Goal: Information Seeking & Learning: Learn about a topic

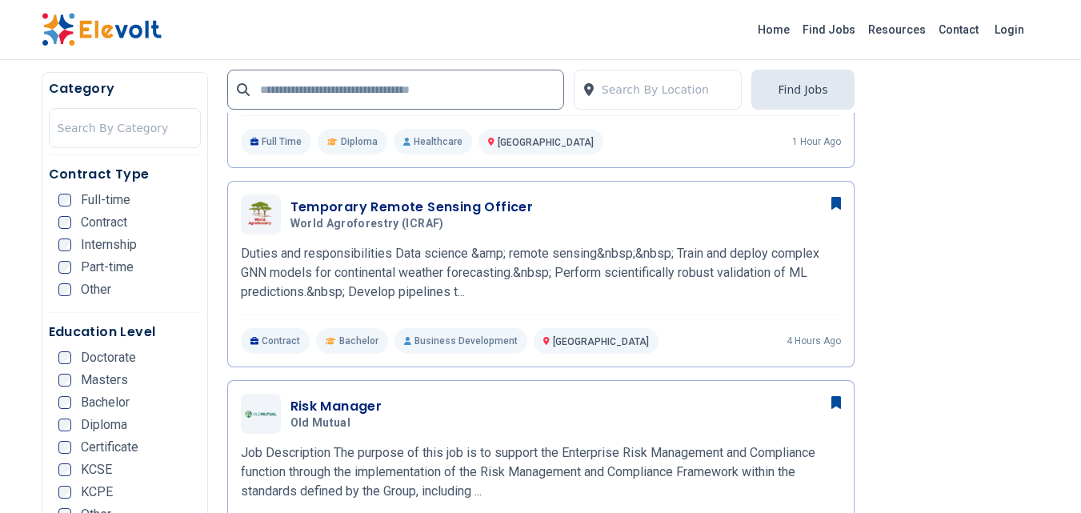
scroll to position [748, 0]
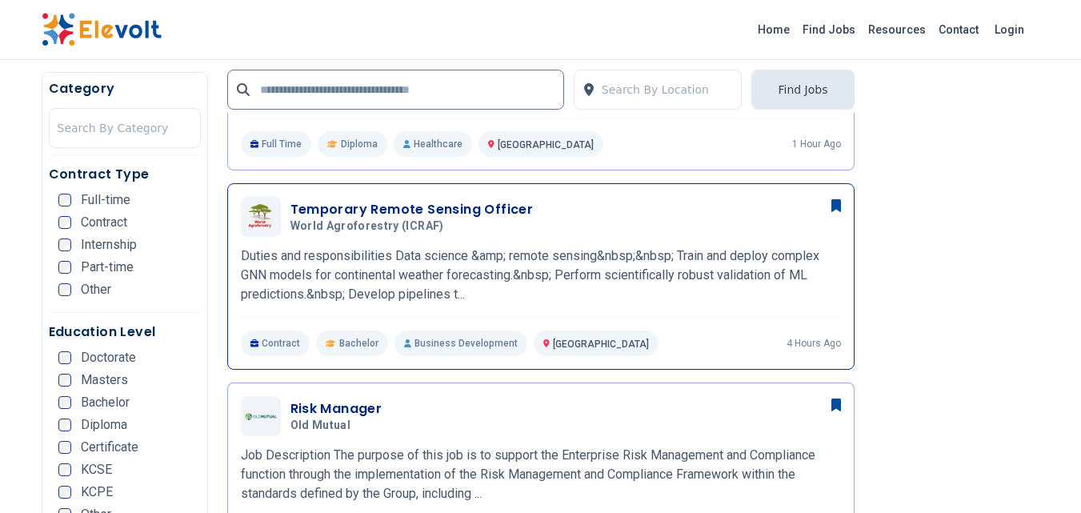
click at [395, 214] on h3 "Temporary Remote Sensing Officer" at bounding box center [412, 209] width 243 height 19
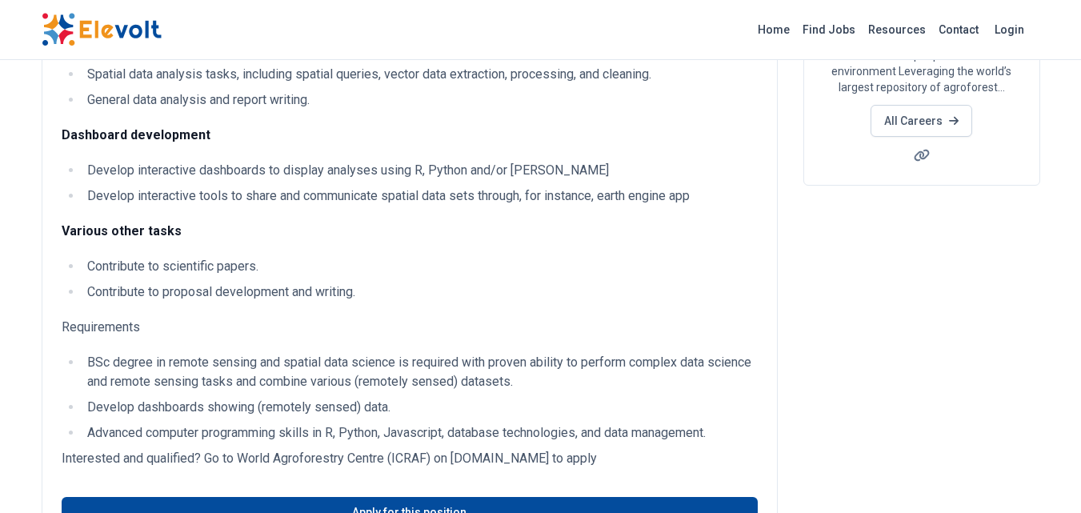
scroll to position [320, 0]
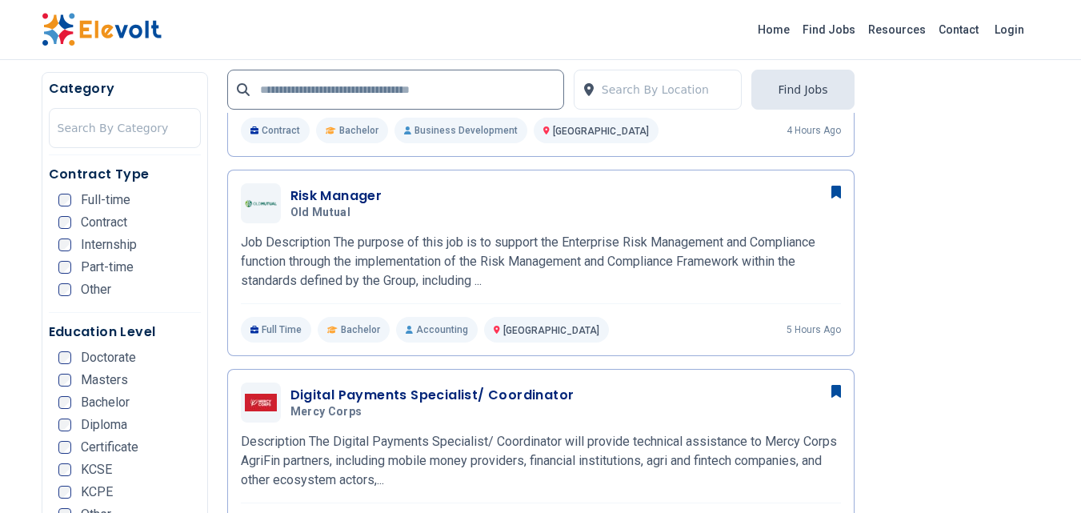
scroll to position [1174, 0]
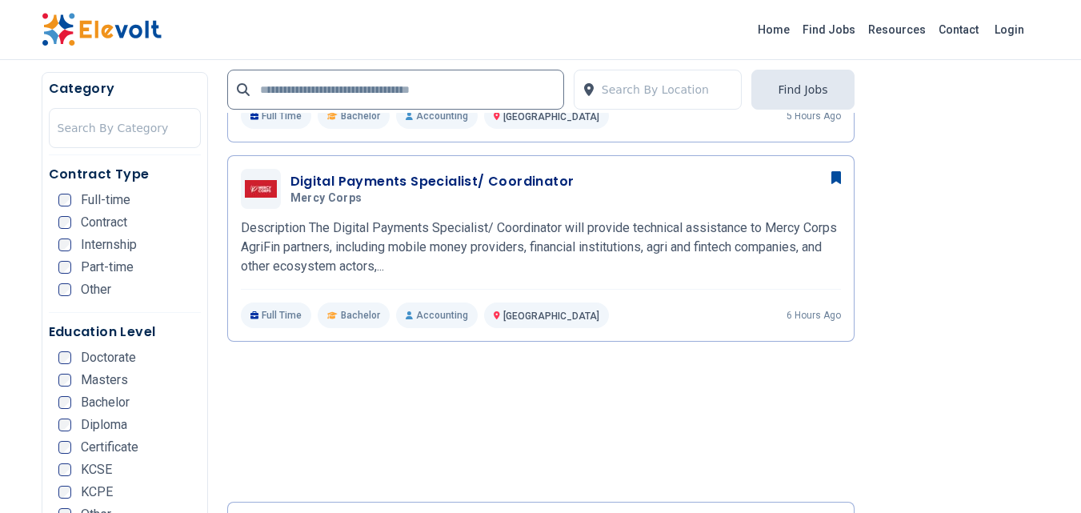
click at [422, 180] on h3 "Digital Payments Specialist/ Coordinator" at bounding box center [433, 181] width 284 height 19
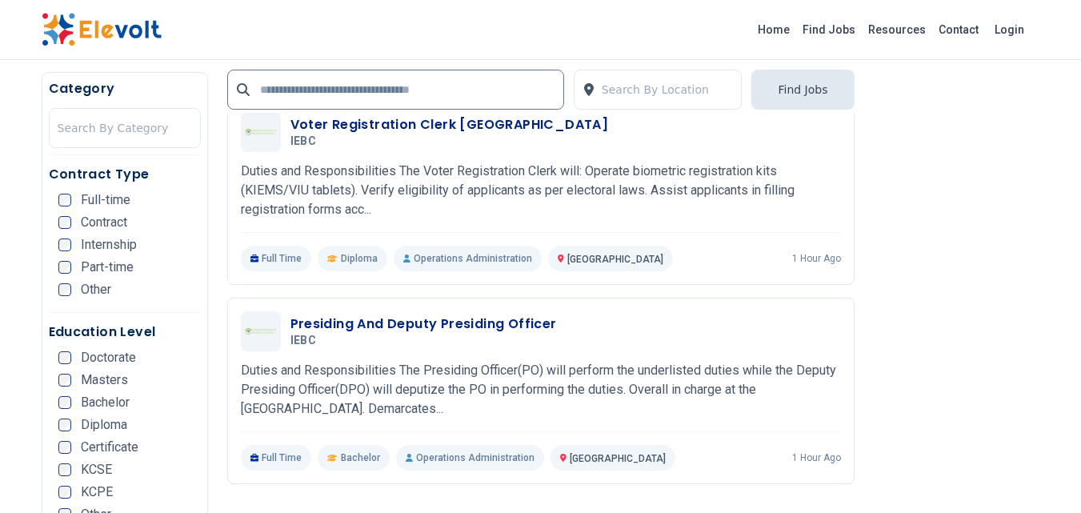
scroll to position [1921, 0]
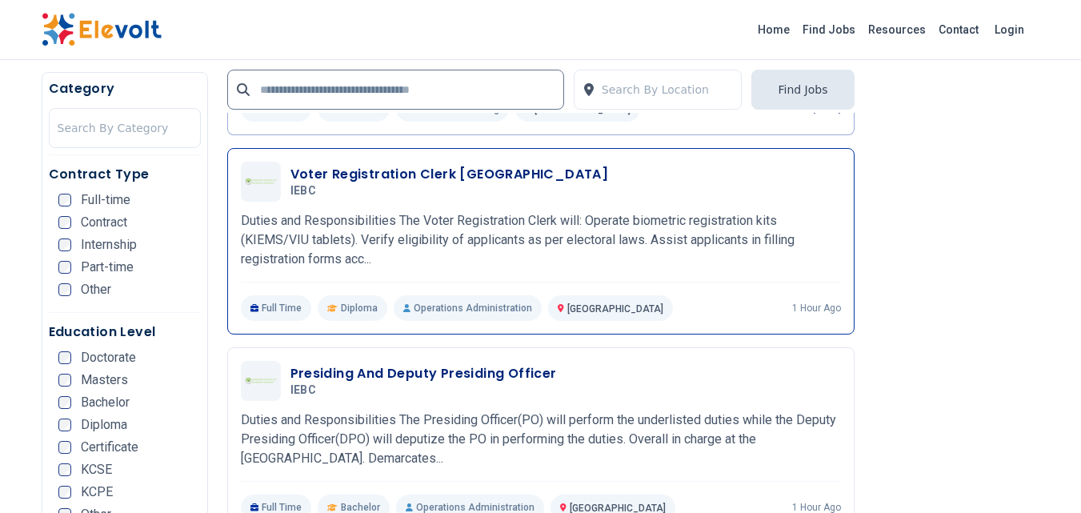
click at [364, 173] on h3 "Voter Registration Clerk [GEOGRAPHIC_DATA]" at bounding box center [450, 174] width 319 height 19
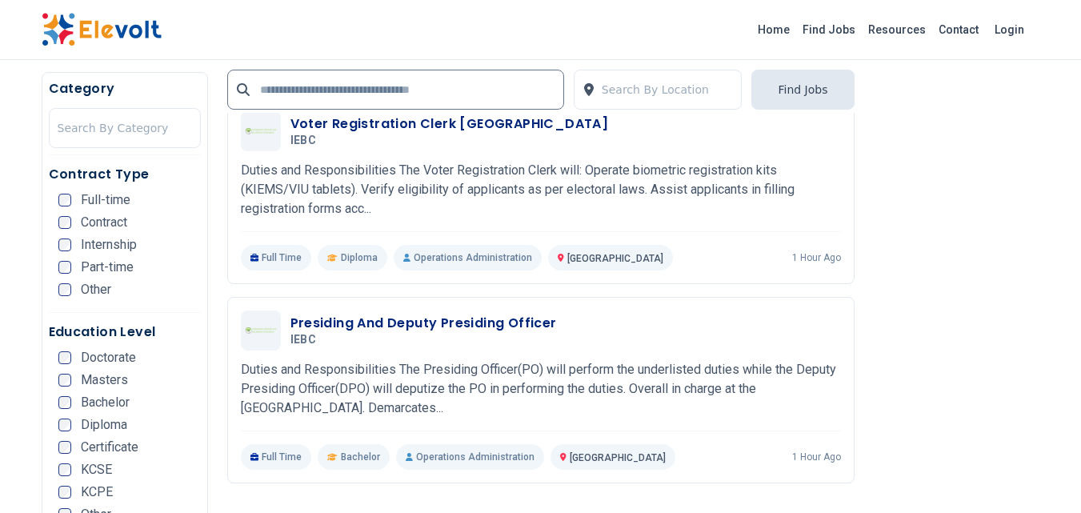
scroll to position [2028, 0]
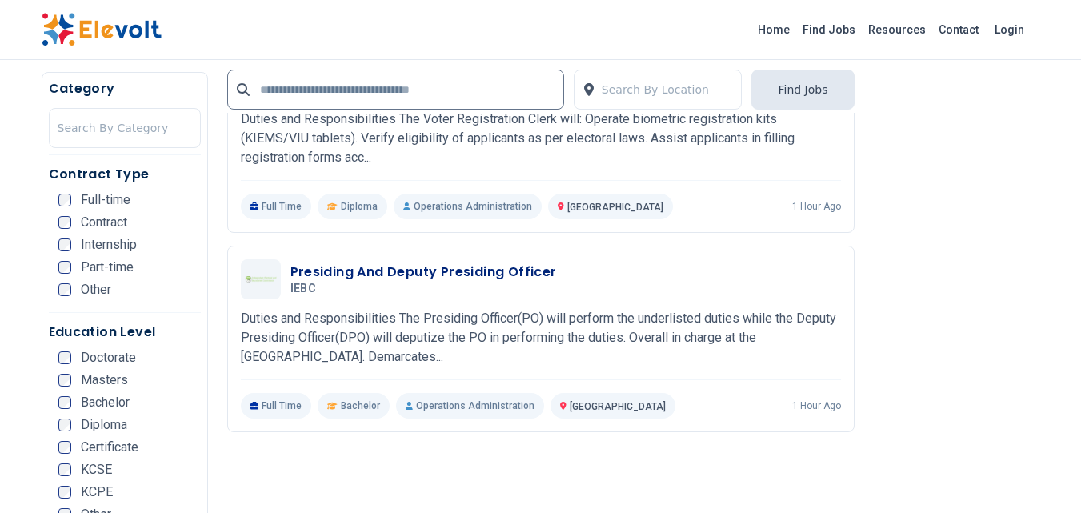
click at [441, 272] on h3 "Presiding And Deputy Presiding Officer" at bounding box center [424, 272] width 267 height 19
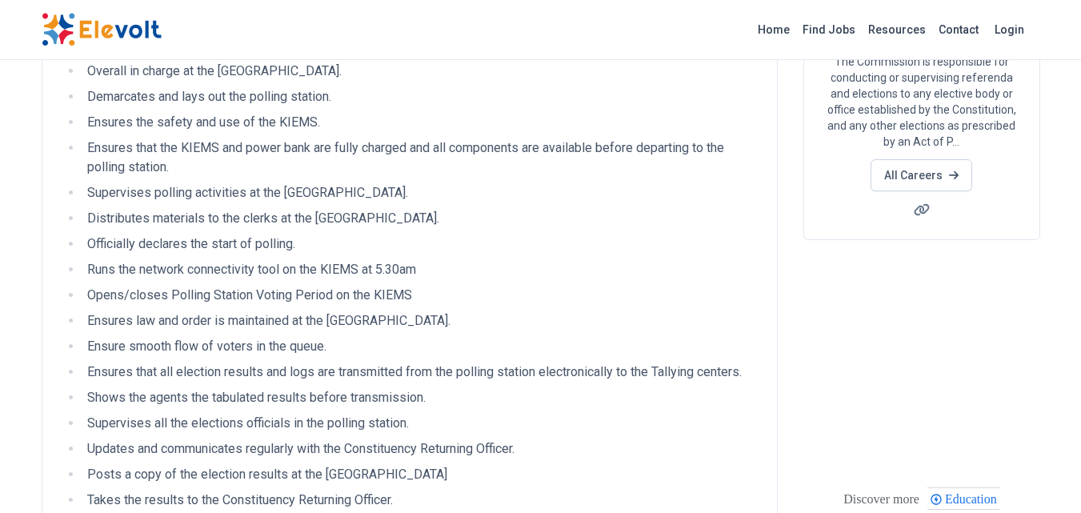
scroll to position [214, 0]
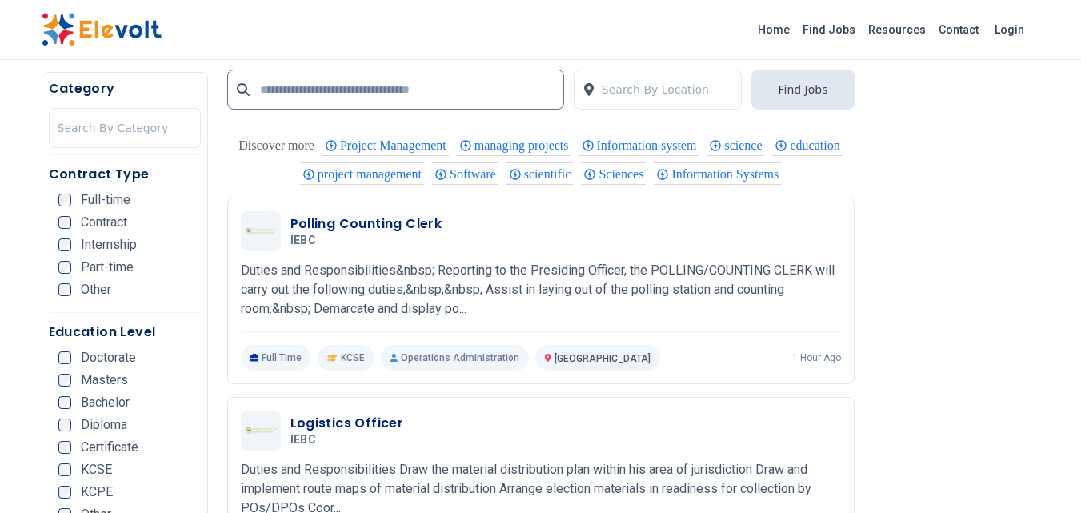
scroll to position [2347, 0]
click at [479, 250] on div "Polling Counting Clerk IEBC 10/03/2025 11/02/2025" at bounding box center [541, 230] width 600 height 40
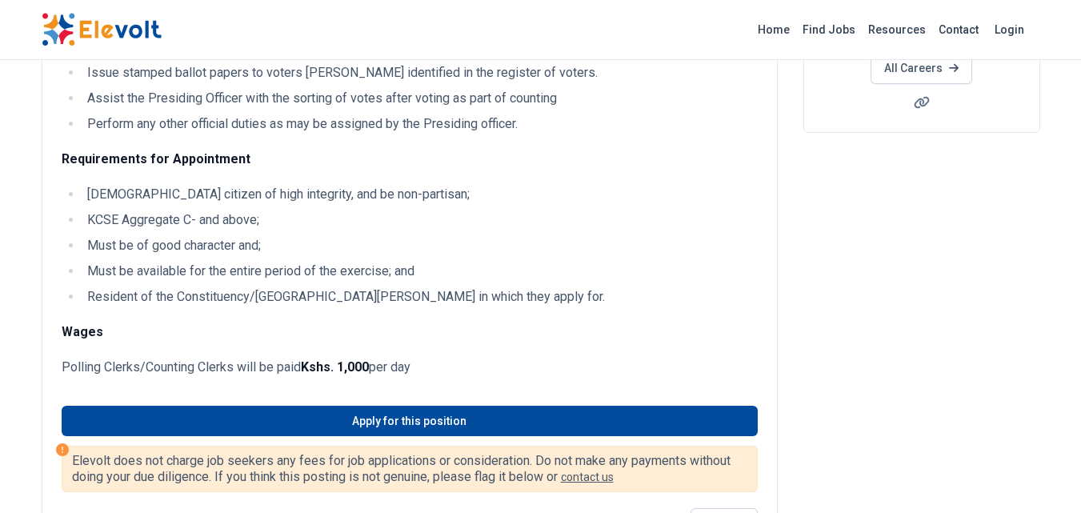
scroll to position [320, 0]
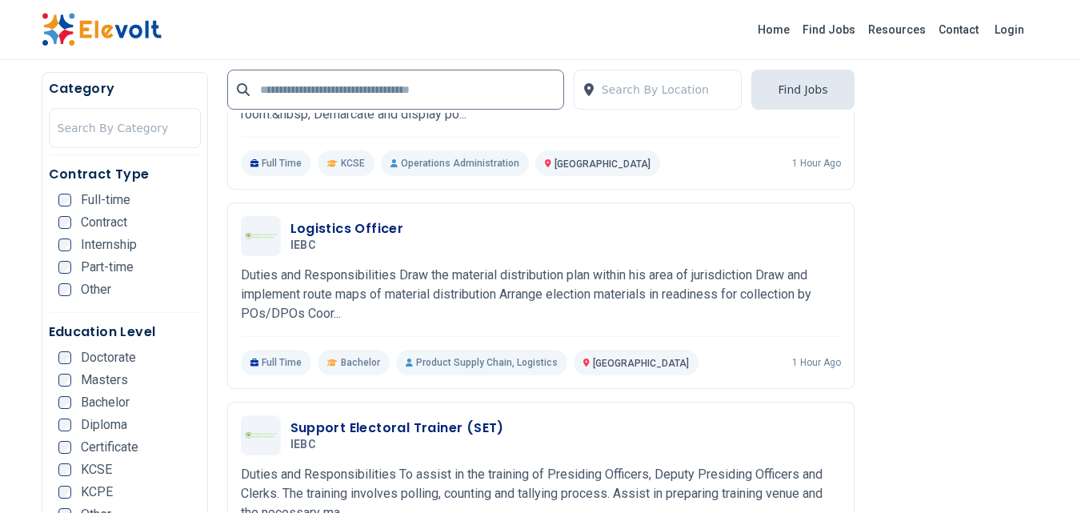
scroll to position [2670, 0]
click at [361, 293] on p "​​​​​​Duties and Responsibilities Draw the material distribution plan within hi…" at bounding box center [541, 294] width 600 height 58
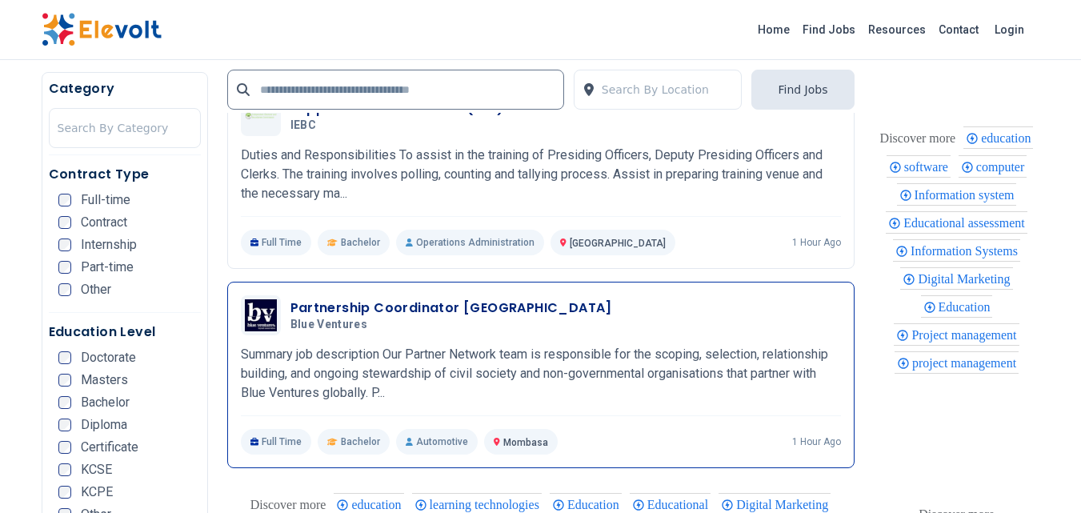
scroll to position [2881, 0]
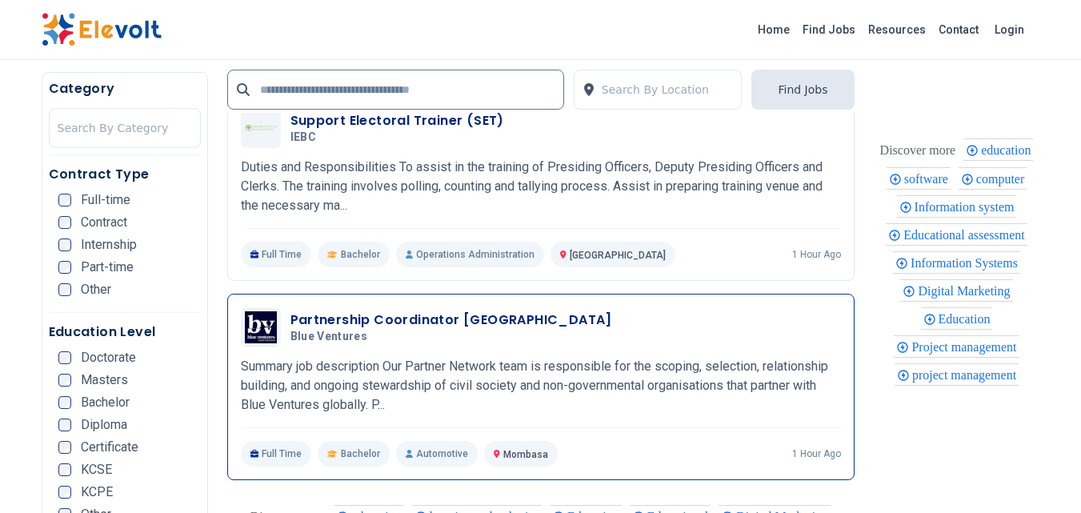
click at [384, 358] on p "Summary job description Our Partner Network team is responsible for the scoping…" at bounding box center [541, 386] width 600 height 58
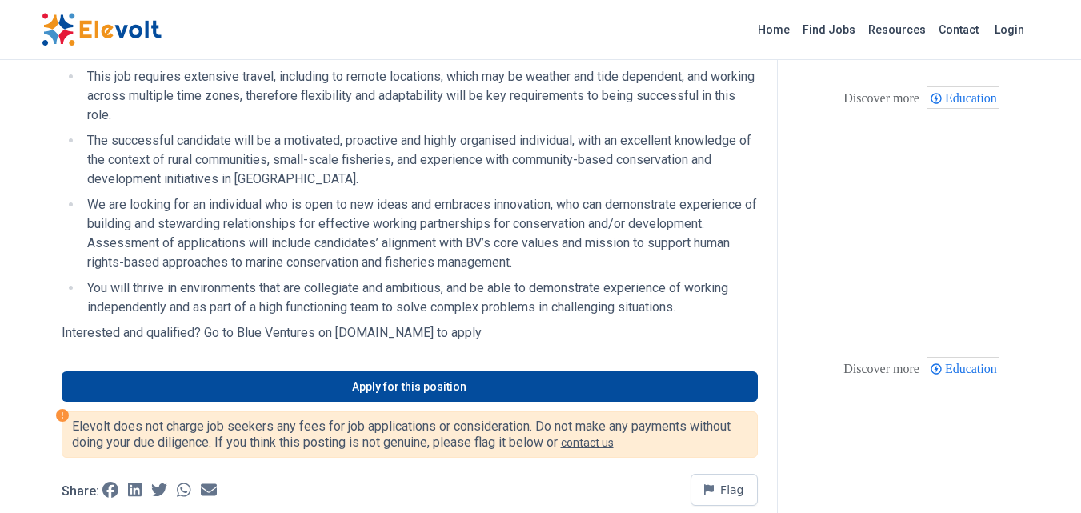
scroll to position [534, 0]
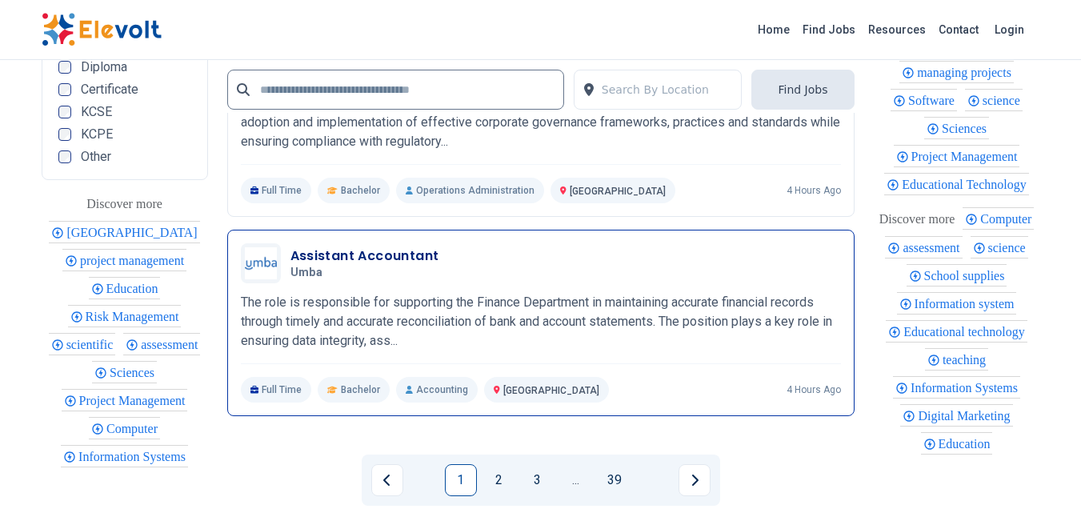
scroll to position [3415, 0]
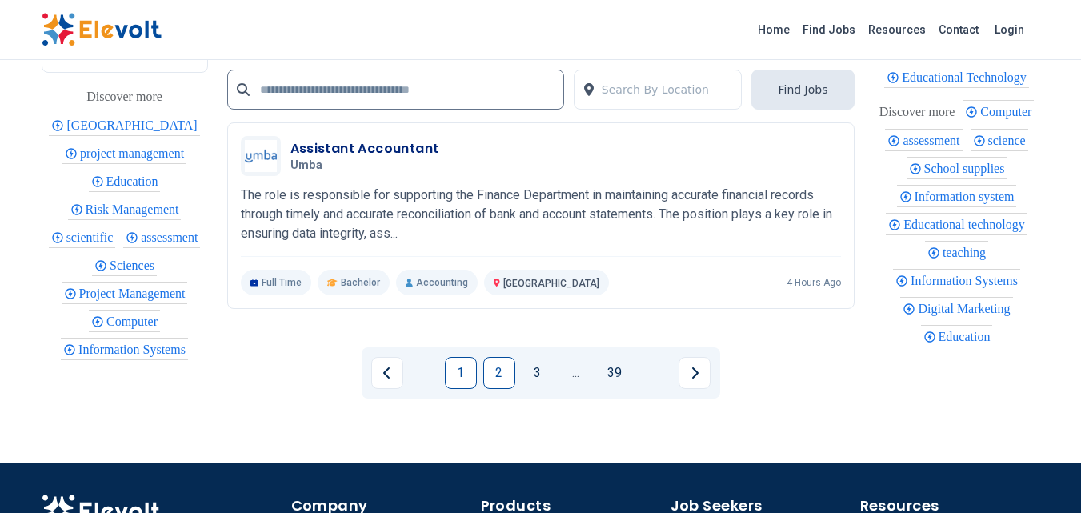
click at [503, 375] on link "2" at bounding box center [499, 373] width 32 height 32
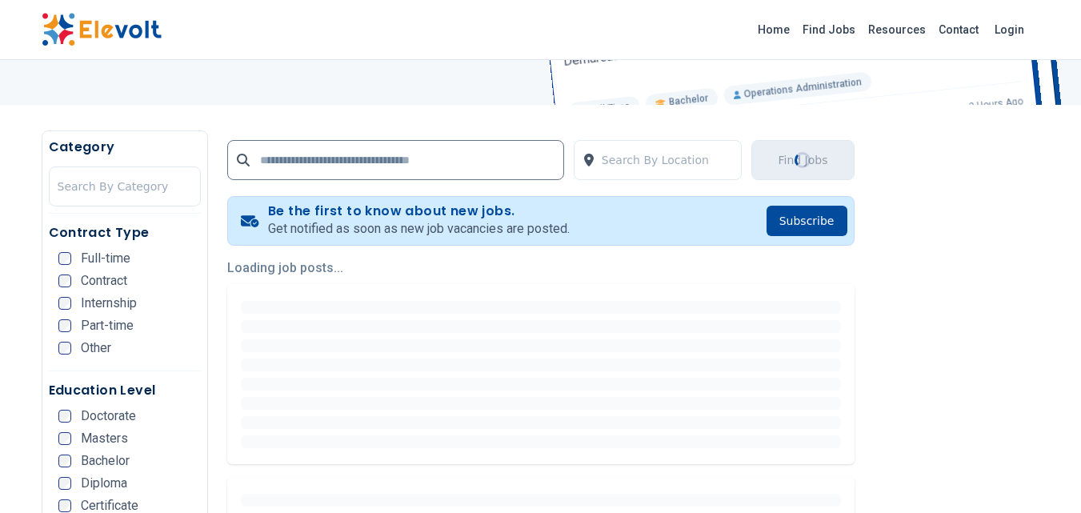
scroll to position [320, 0]
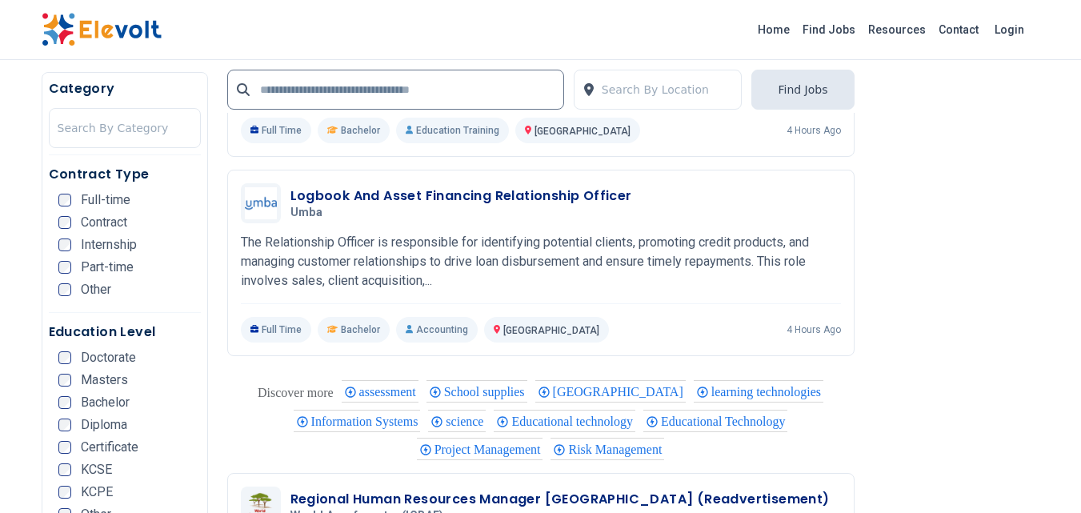
scroll to position [1174, 0]
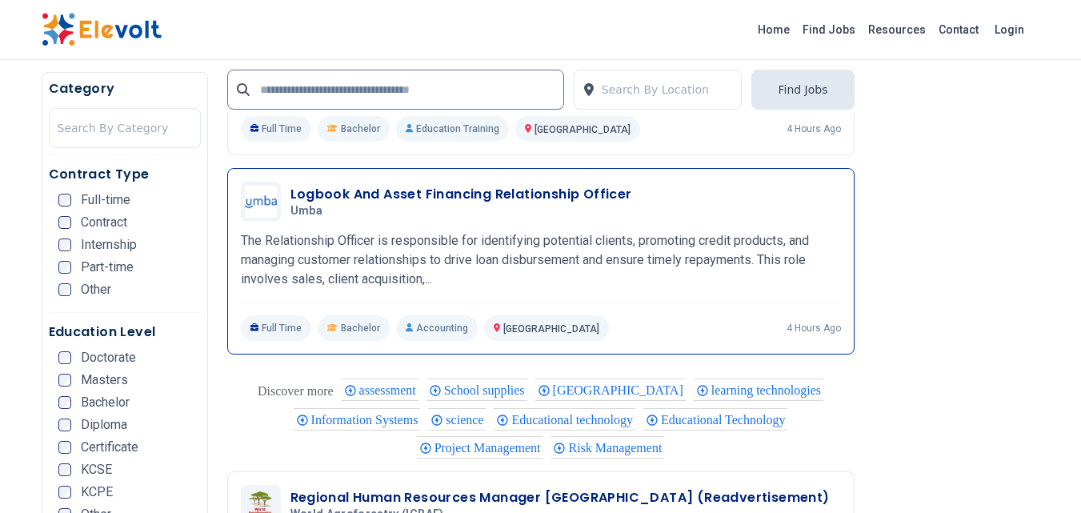
click at [499, 199] on h3 "Logbook And Asset Financing Relationship Officer" at bounding box center [462, 194] width 342 height 19
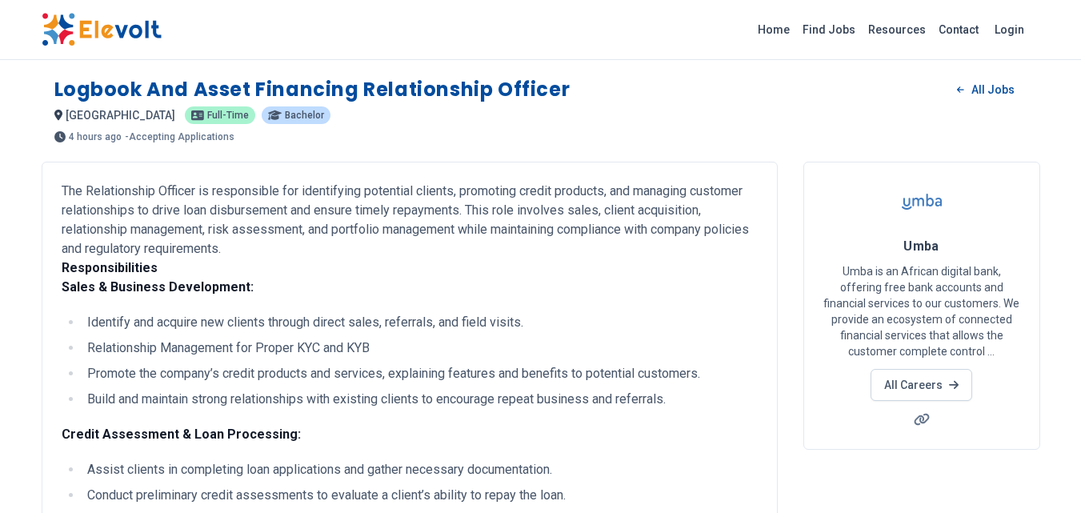
click at [929, 247] on span "Umba" at bounding box center [922, 245] width 36 height 15
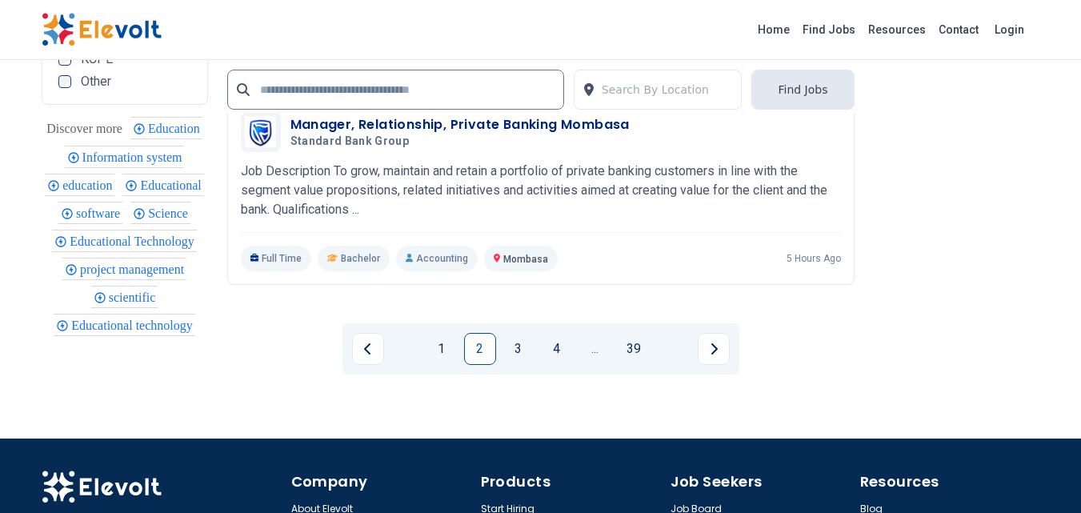
scroll to position [3521, 0]
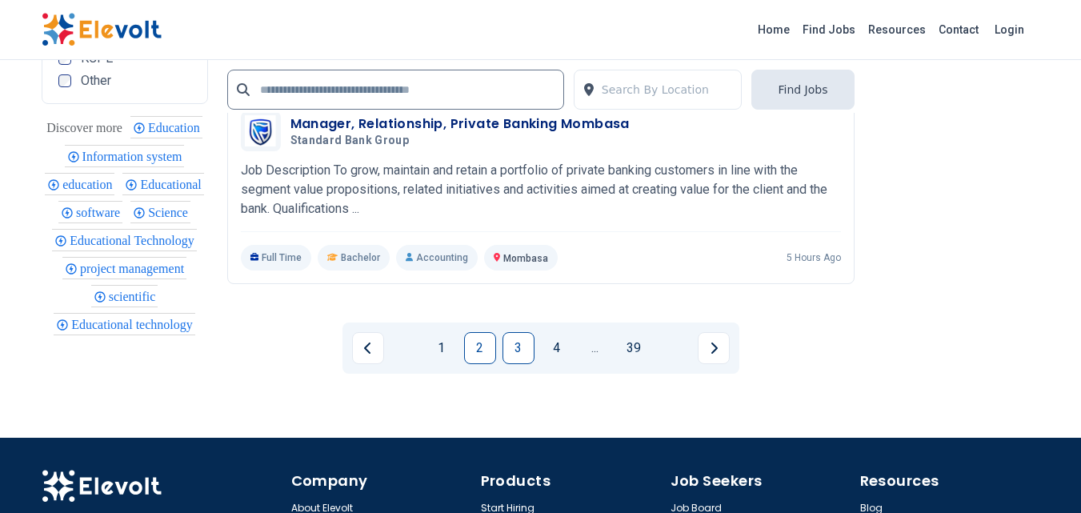
click at [514, 345] on link "3" at bounding box center [519, 348] width 32 height 32
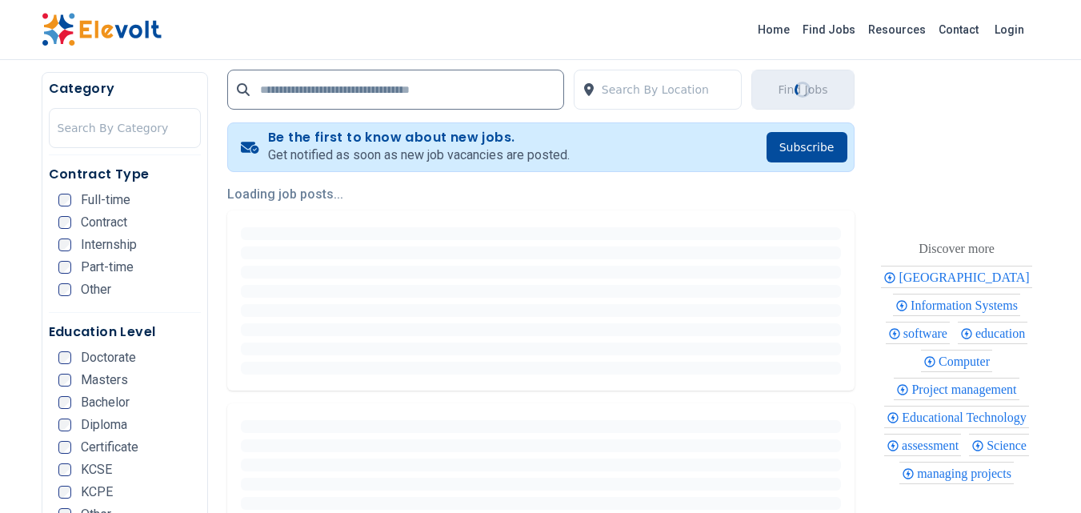
scroll to position [320, 0]
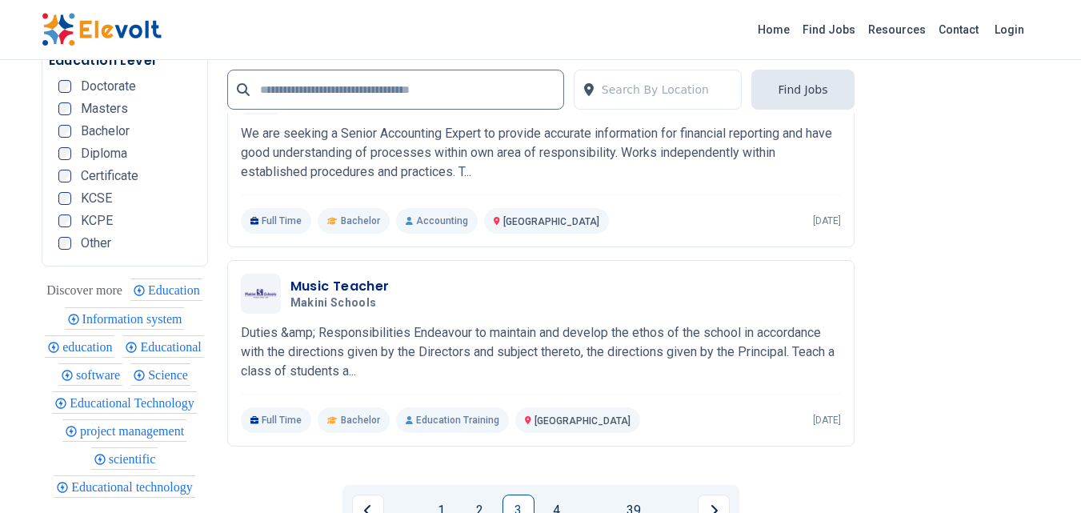
scroll to position [3415, 0]
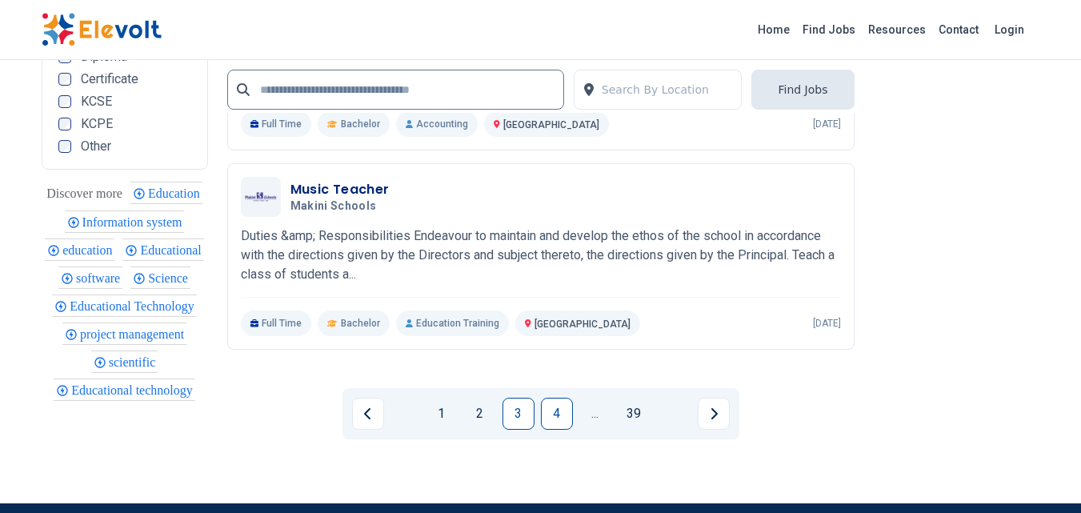
click at [555, 427] on link "4" at bounding box center [557, 414] width 32 height 32
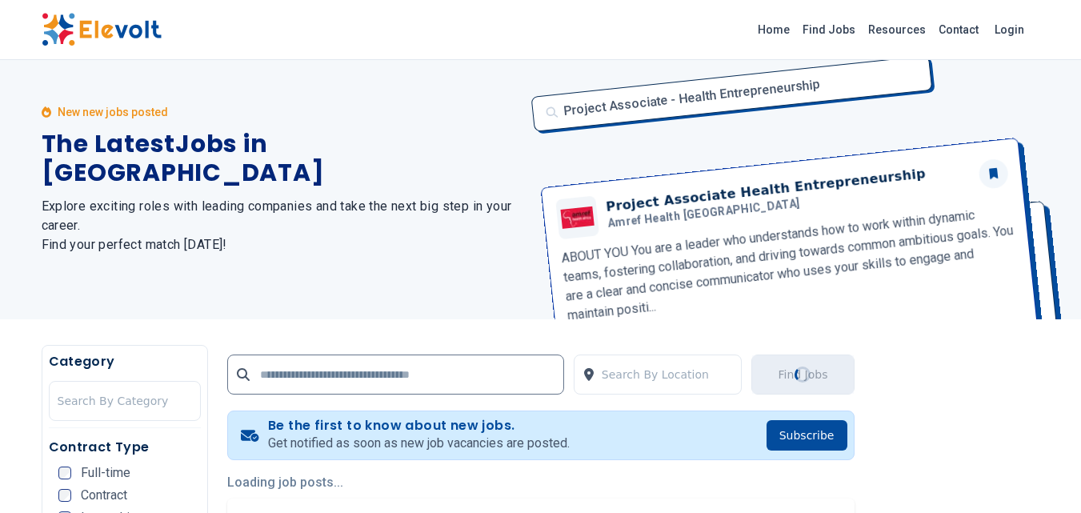
scroll to position [0, 0]
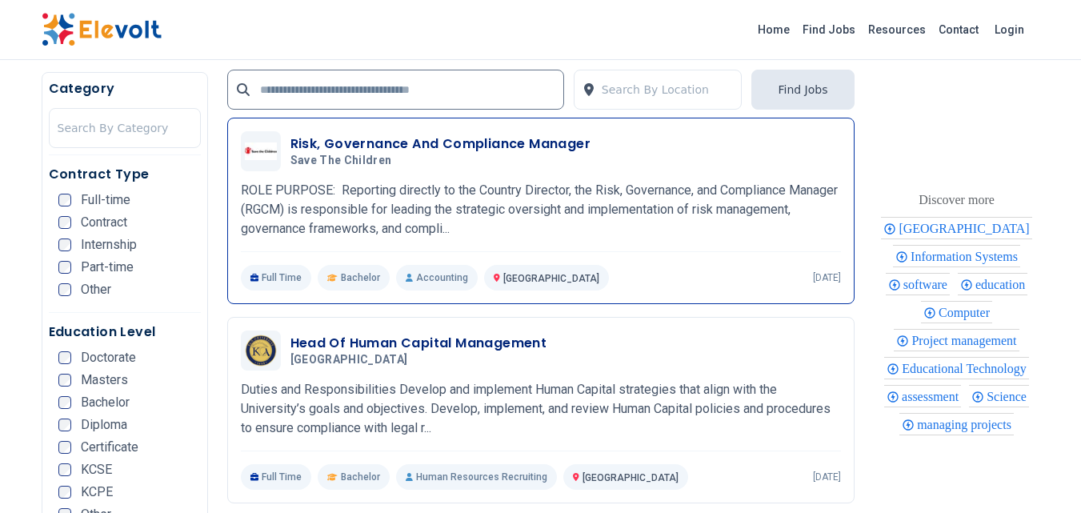
scroll to position [747, 0]
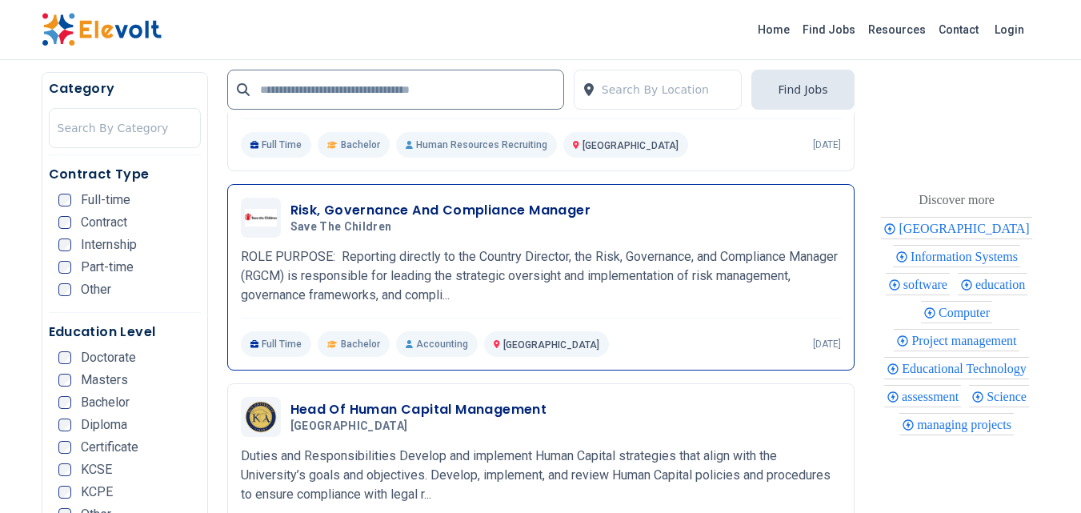
click at [486, 210] on h3 "Risk, Governance And Compliance Manager" at bounding box center [441, 210] width 301 height 19
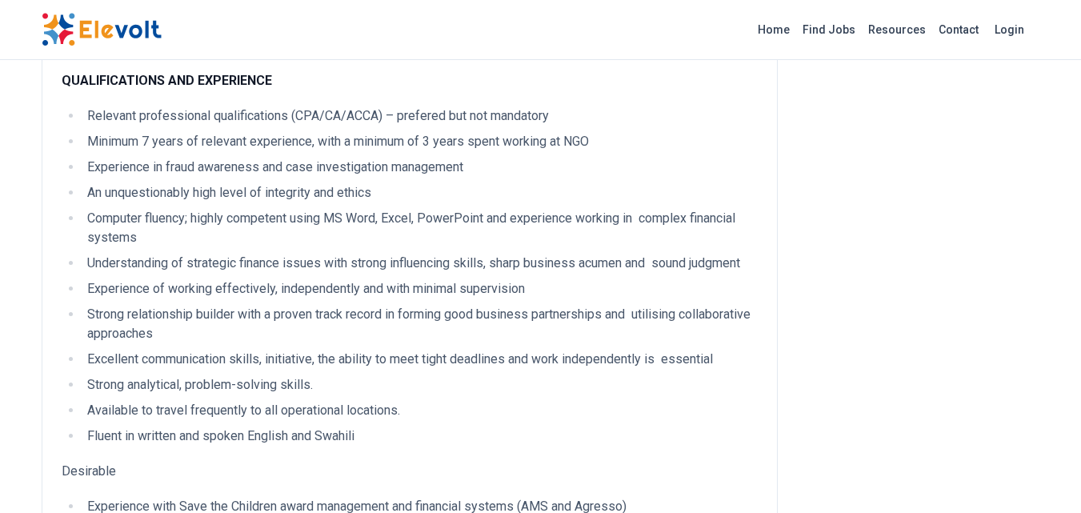
scroll to position [2134, 0]
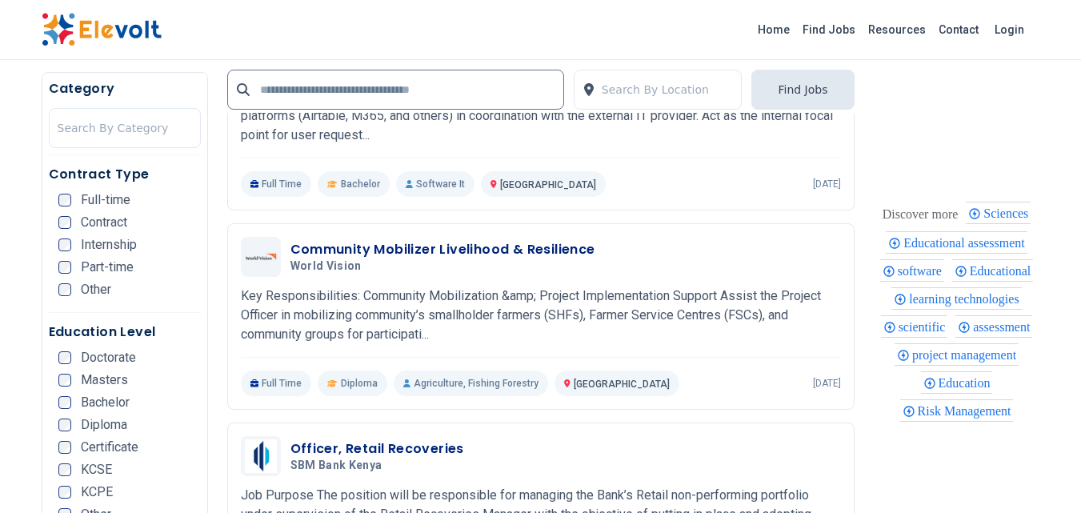
scroll to position [2764, 0]
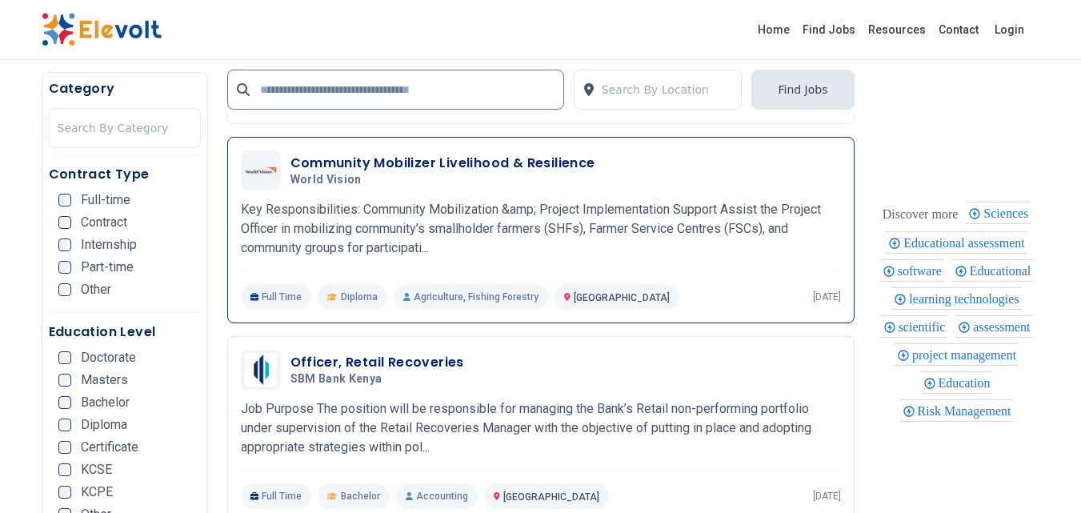
click at [537, 226] on p "Key Responsibilities: Community Mobilization &amp; Project Implementation Suppo…" at bounding box center [541, 229] width 600 height 58
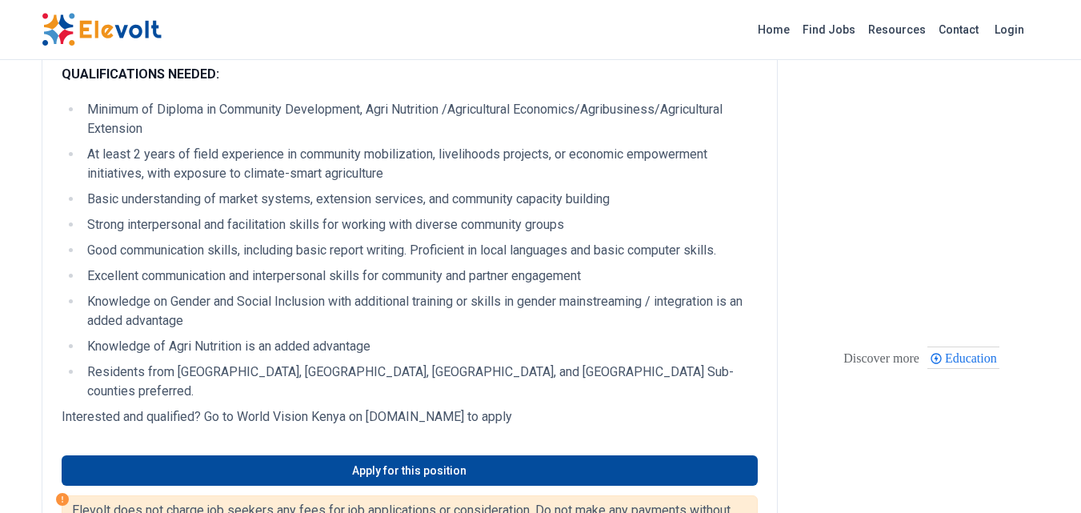
scroll to position [854, 0]
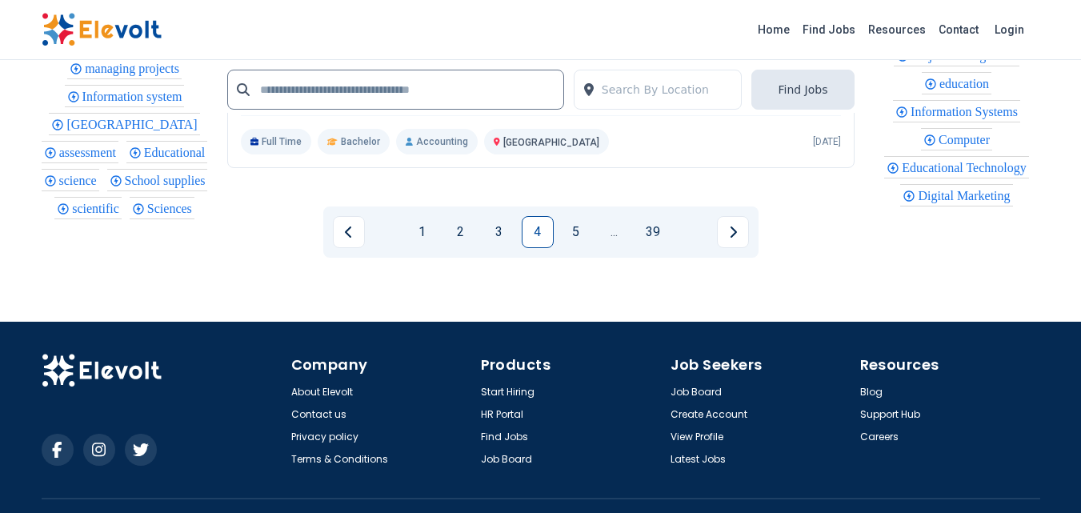
scroll to position [3727, 0]
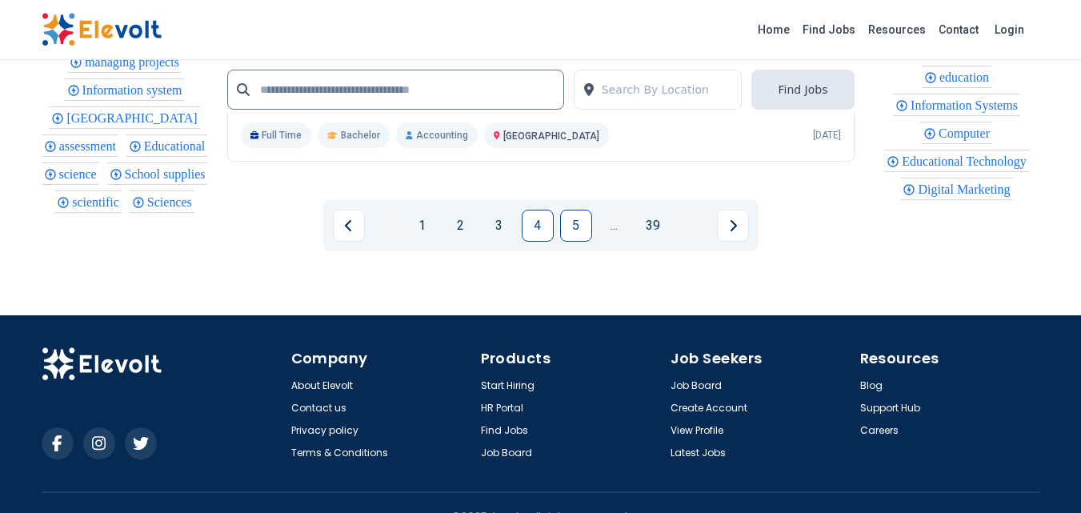
click at [583, 210] on link "5" at bounding box center [576, 226] width 32 height 32
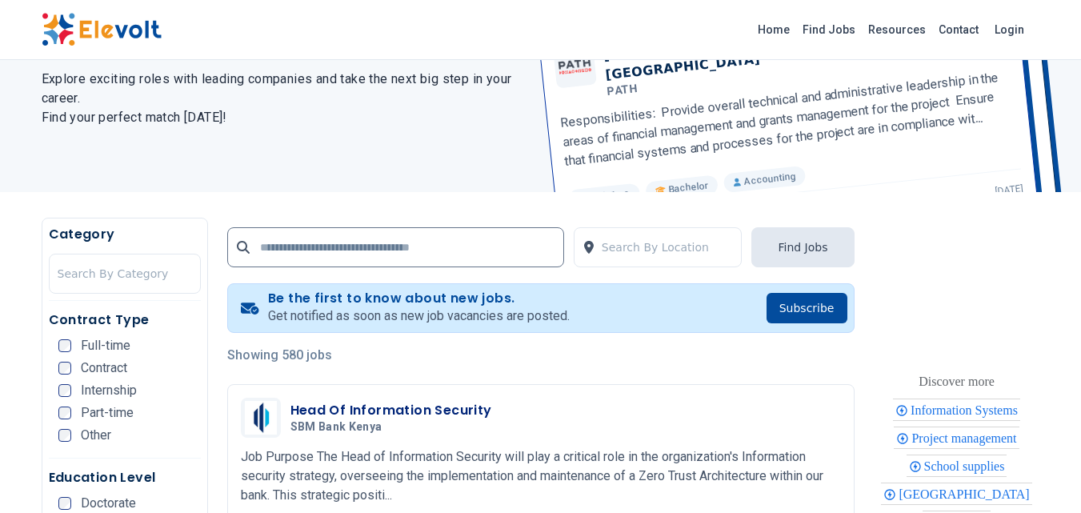
scroll to position [427, 0]
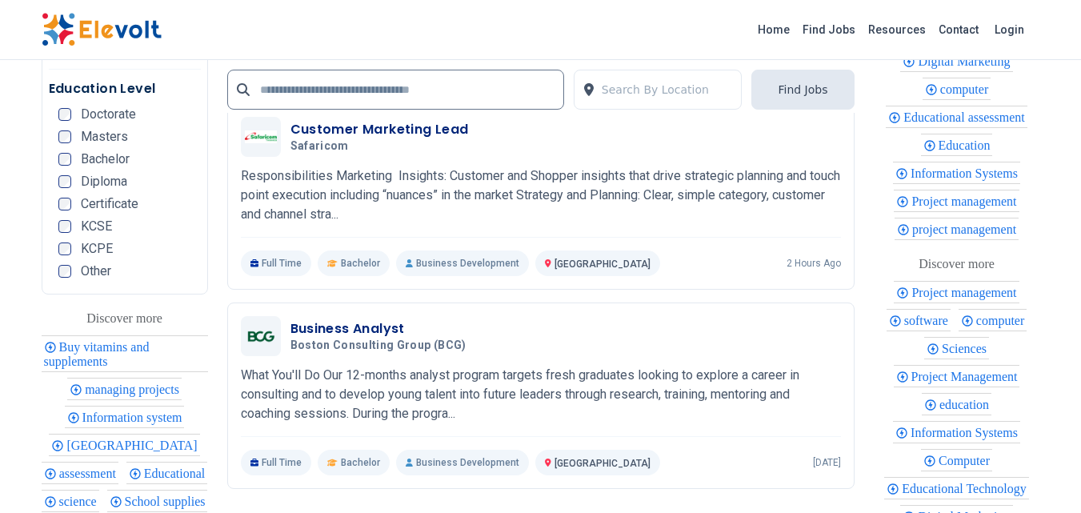
scroll to position [3201, 0]
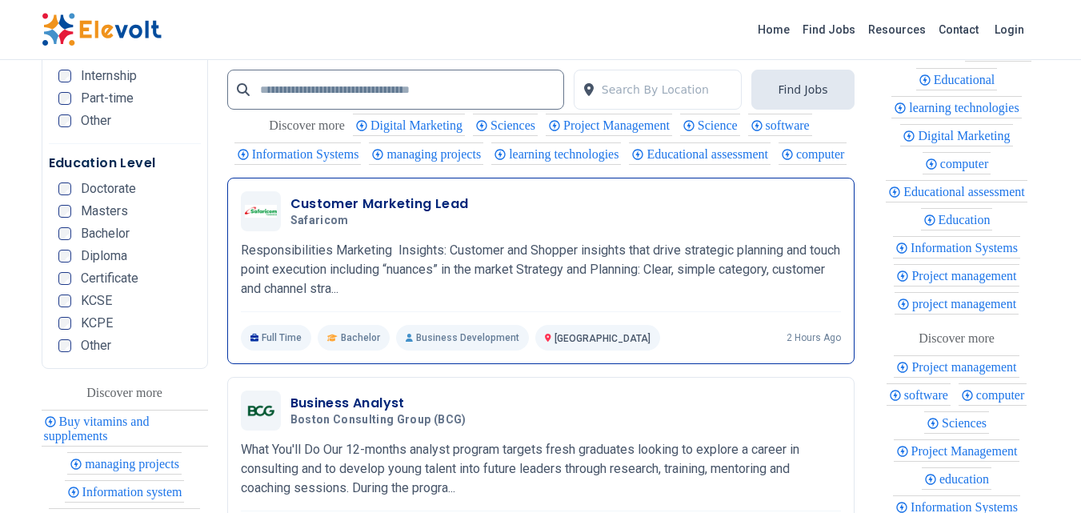
click at [359, 214] on h3 "Customer Marketing Lead" at bounding box center [380, 203] width 178 height 19
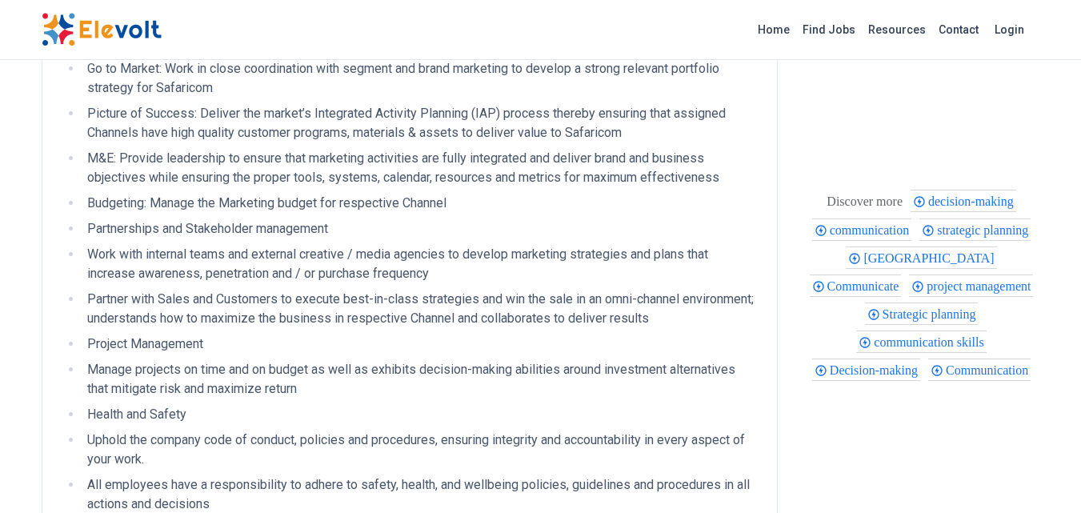
scroll to position [214, 0]
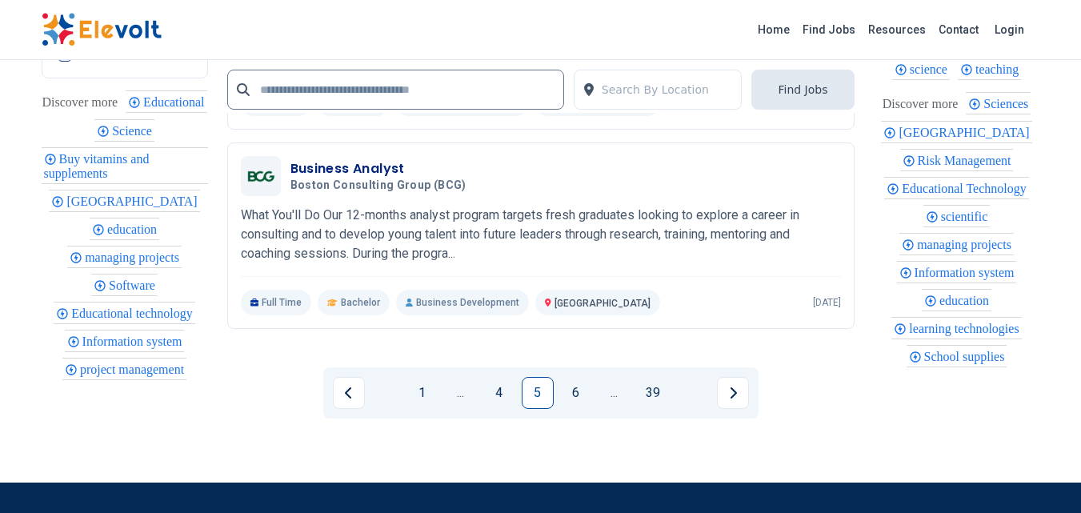
scroll to position [3415, 0]
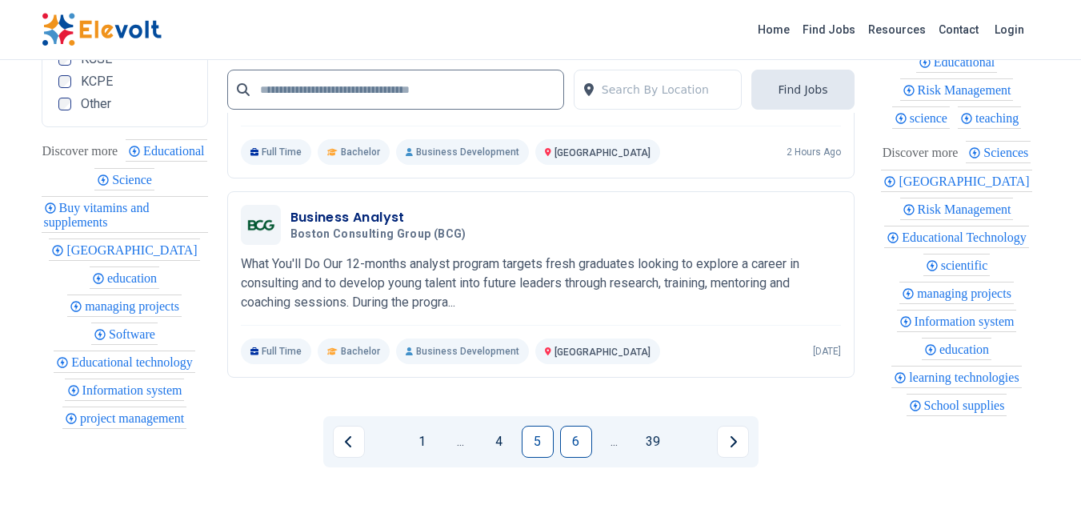
click at [581, 445] on link "6" at bounding box center [576, 442] width 32 height 32
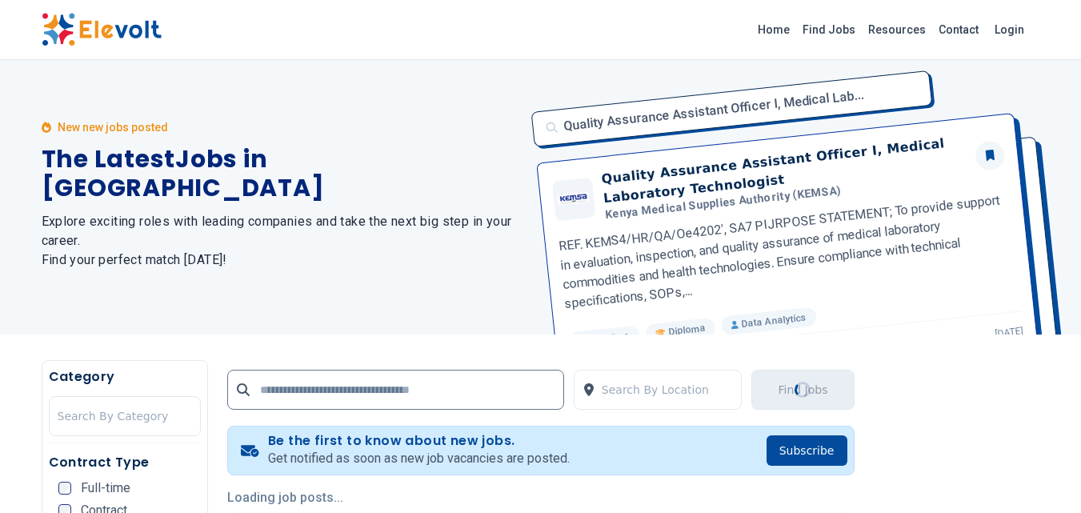
scroll to position [0, 0]
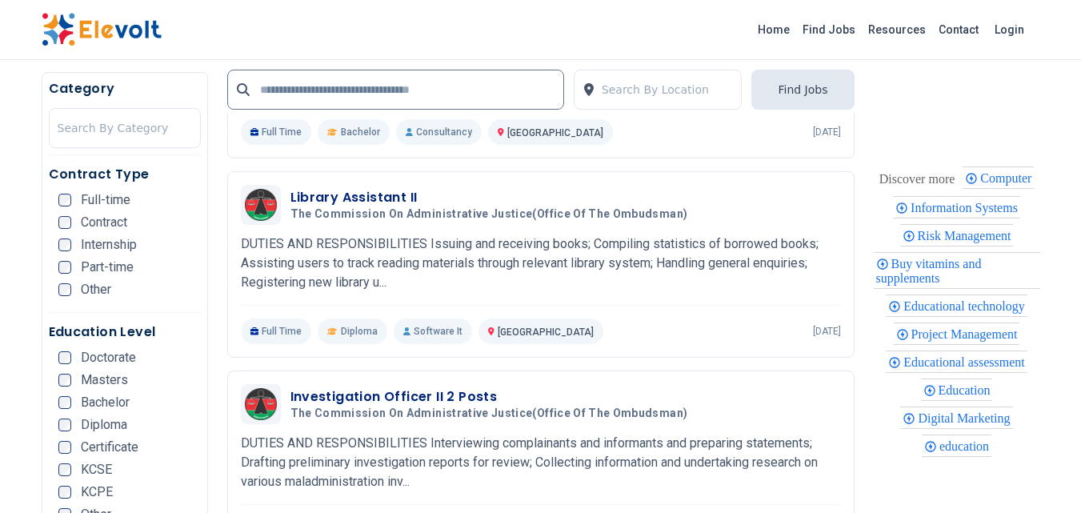
scroll to position [960, 0]
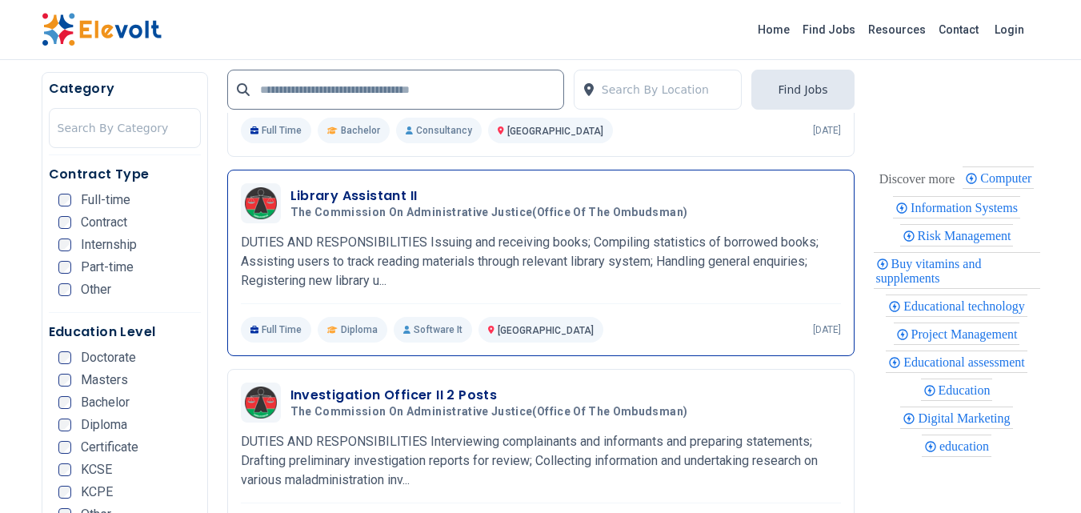
click at [524, 261] on p "DUTIES AND RESPONSIBILITIES Issuing and receiving books; Compiling statistics o…" at bounding box center [541, 262] width 600 height 58
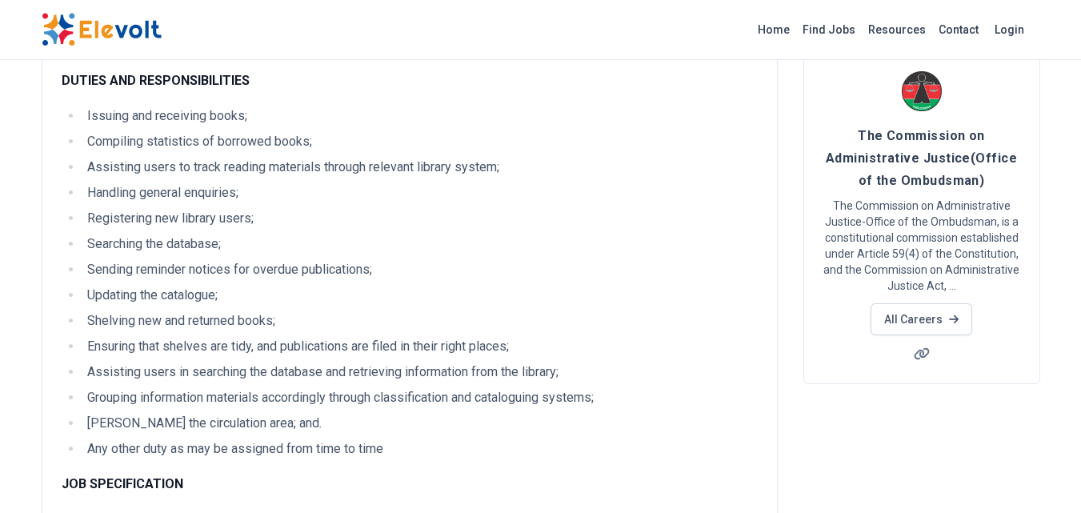
scroll to position [106, 0]
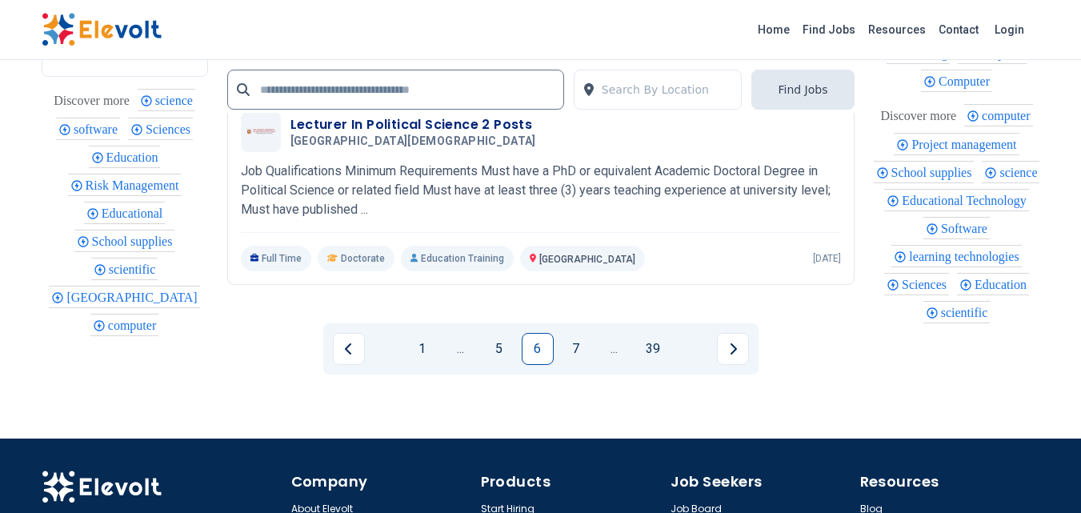
scroll to position [3628, 0]
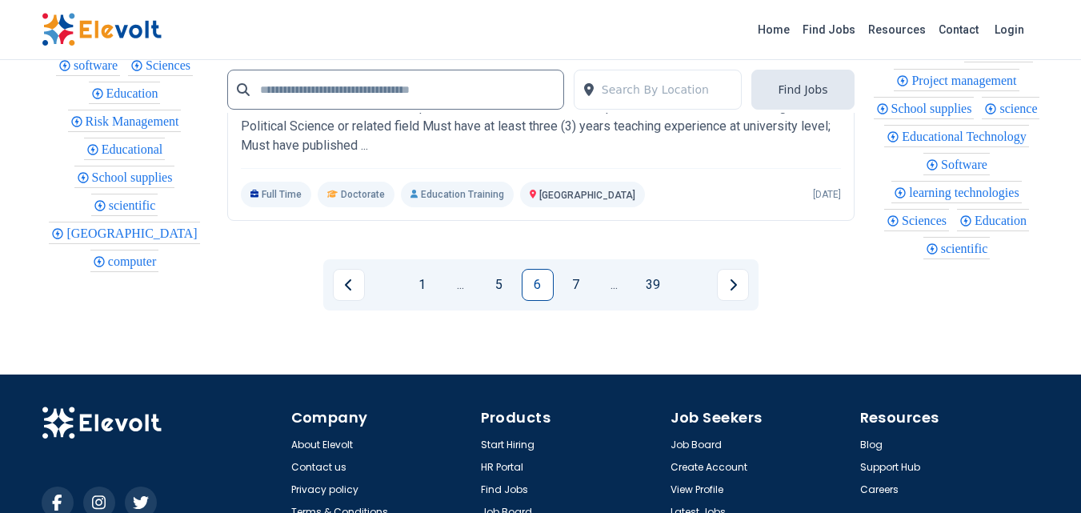
click at [570, 285] on link "7" at bounding box center [576, 285] width 32 height 32
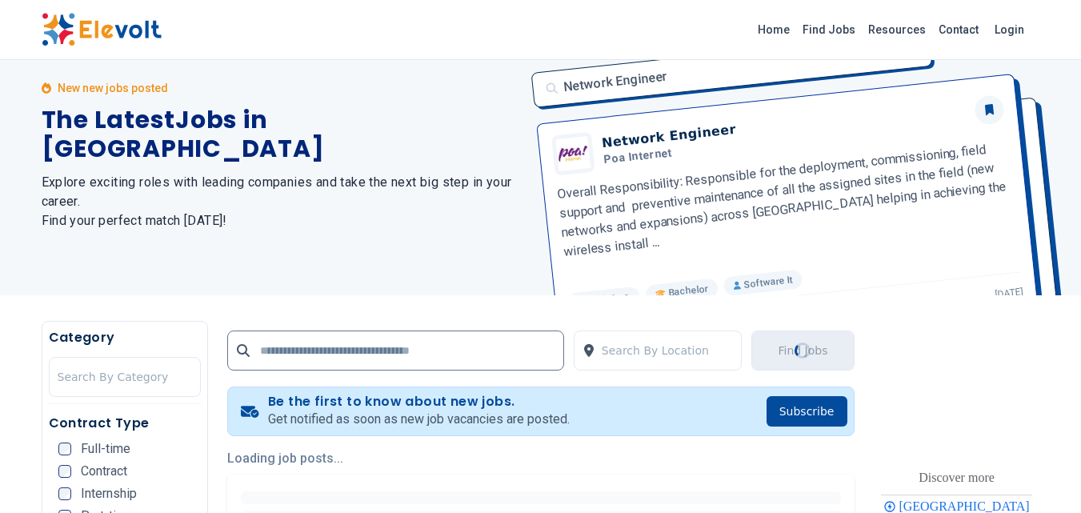
scroll to position [320, 0]
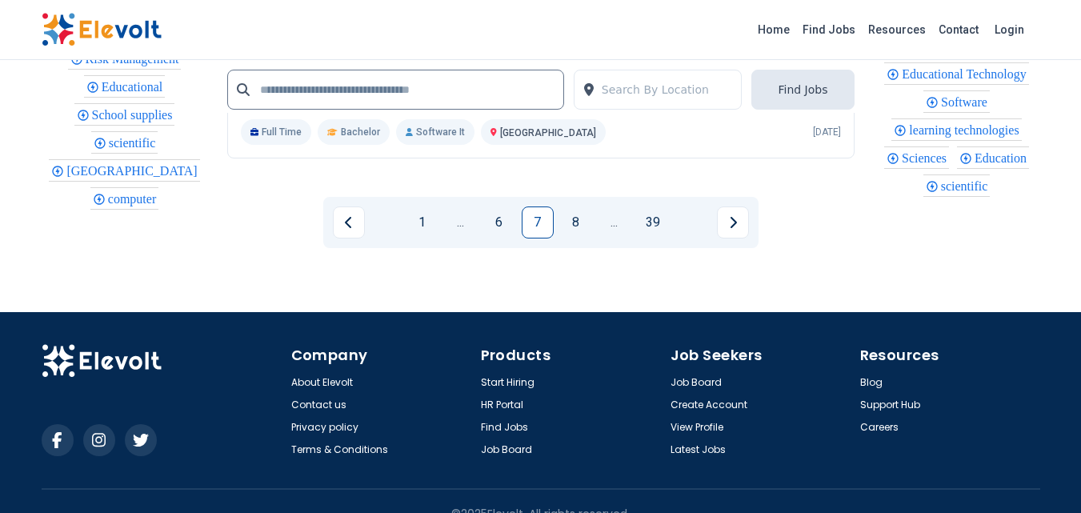
scroll to position [3627, 0]
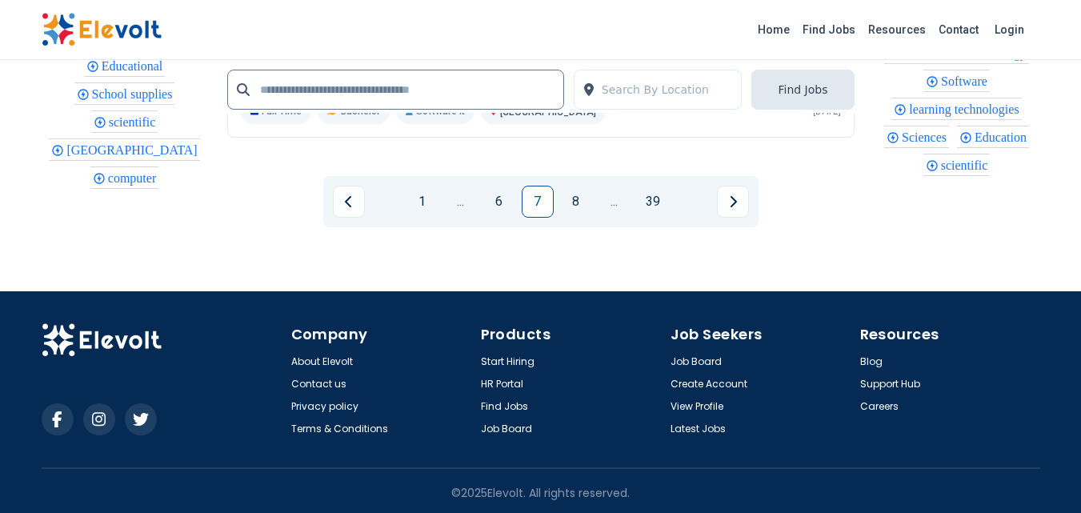
click at [571, 218] on link "8" at bounding box center [576, 202] width 32 height 32
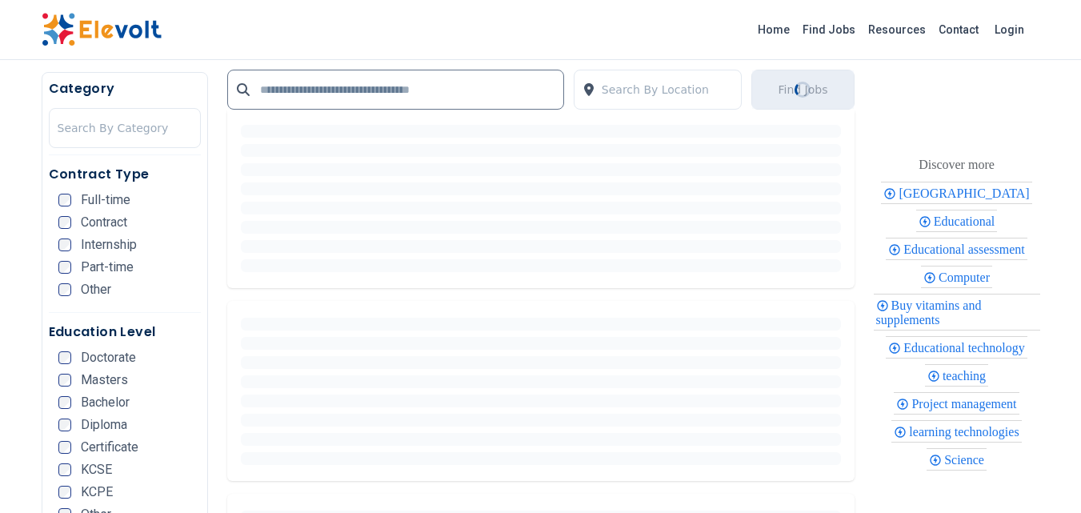
scroll to position [427, 0]
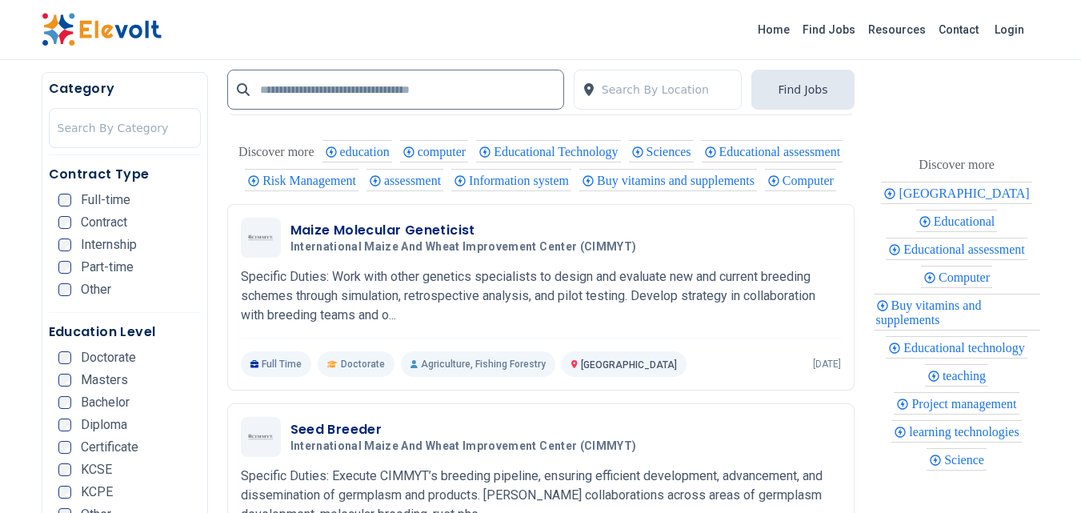
scroll to position [2347, 0]
